Goal: Obtain resource: Download file/media

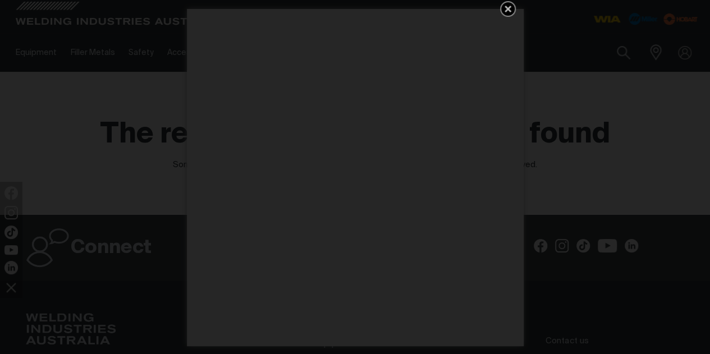
click at [508, 7] on icon "Get 5 WIA Welding Guides Free!" at bounding box center [508, 9] width 7 height 7
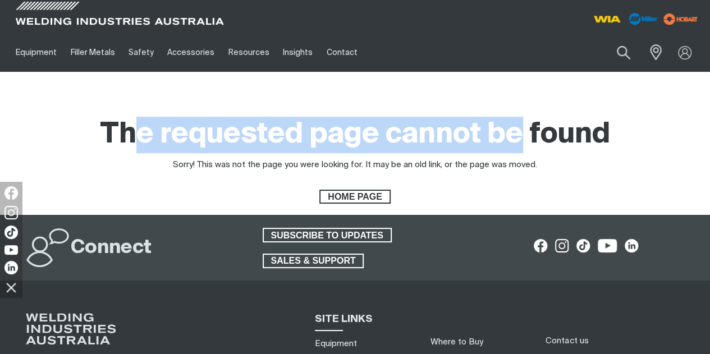
drag, startPoint x: 130, startPoint y: 136, endPoint x: 521, endPoint y: 133, distance: 390.9
click at [521, 133] on h1 "The requested page cannot be found" at bounding box center [355, 135] width 511 height 37
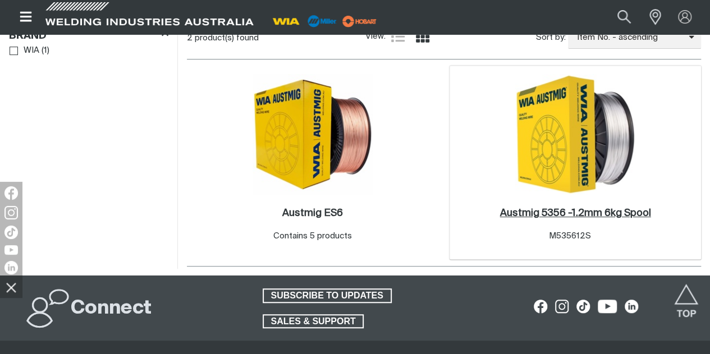
scroll to position [302, 0]
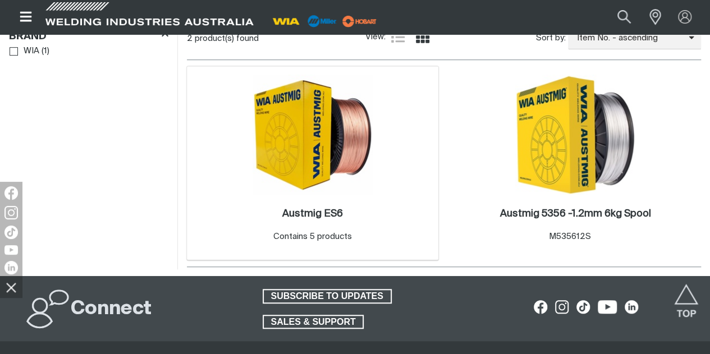
click at [290, 171] on img at bounding box center [313, 135] width 120 height 120
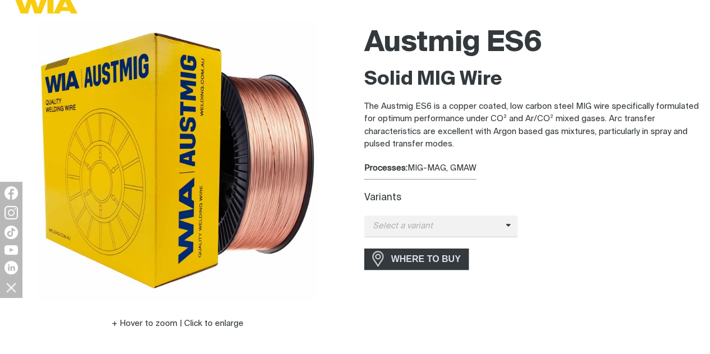
scroll to position [132, 0]
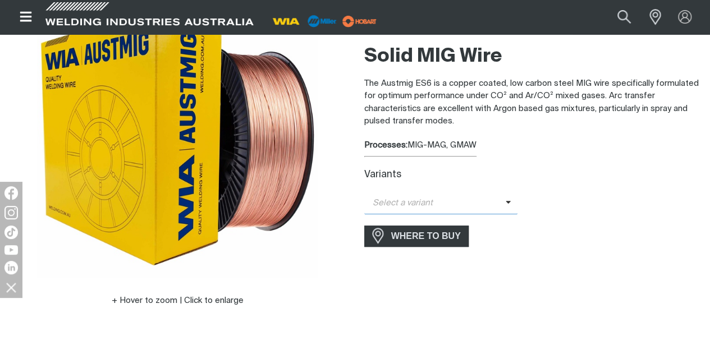
click at [506, 203] on icon at bounding box center [509, 202] width 6 height 8
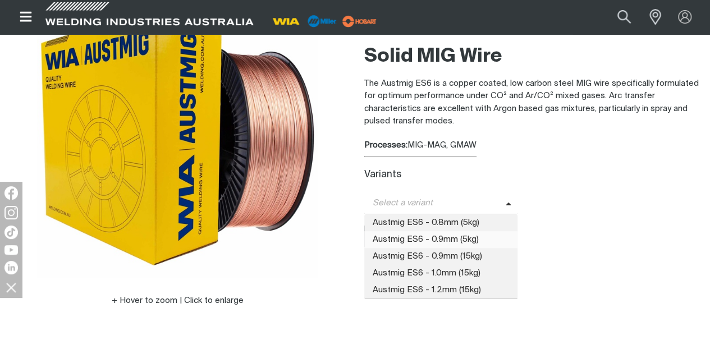
click at [489, 242] on span "Austmig ES6 - 0.9mm (5kg)" at bounding box center [441, 239] width 154 height 17
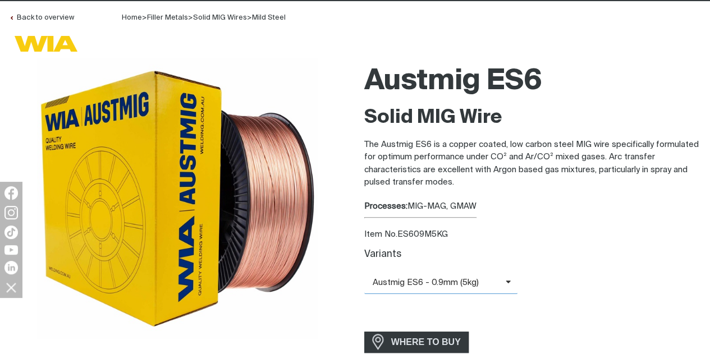
scroll to position [70, 0]
